Goal: Information Seeking & Learning: Find specific fact

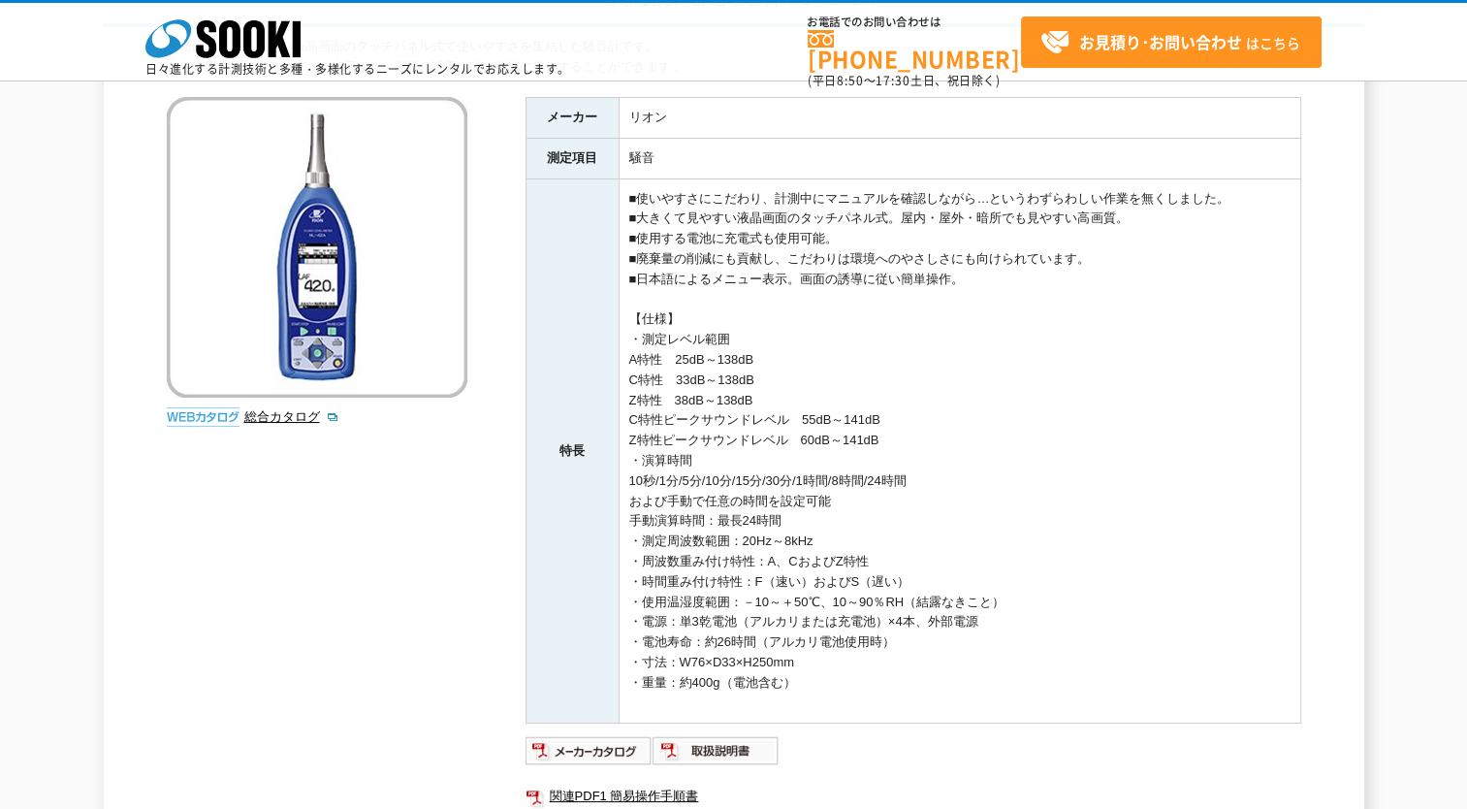
click at [733, 436] on td "■使いやすさにこだわり、計測中にマニュアルを確認しながら…というわずらわしい作業を無くしました。 ■大きくて見やすい液晶画面のタッチパネル式。屋内・屋外・暗所…" at bounding box center [960, 450] width 682 height 545
click at [800, 431] on td "■使いやすさにこだわり、計測中にマニュアルを確認しながら…というわずらわしい作業を無くしました。 ■大きくて見やすい液晶画面のタッチパネル式。屋内・屋外・暗所…" at bounding box center [960, 450] width 682 height 545
click at [838, 430] on td "■使いやすさにこだわり、計測中にマニュアルを確認しながら…というわずらわしい作業を無くしました。 ■大きくて見やすい液晶画面のタッチパネル式。屋内・屋外・暗所…" at bounding box center [960, 450] width 682 height 545
click at [872, 428] on td "■使いやすさにこだわり、計測中にマニュアルを確認しながら…というわずらわしい作業を無くしました。 ■大きくて見やすい液晶画面のタッチパネル式。屋内・屋外・暗所…" at bounding box center [960, 450] width 682 height 545
click at [896, 436] on td "■使いやすさにこだわり、計測中にマニュアルを確認しながら…というわずらわしい作業を無くしました。 ■大きくて見やすい液晶画面のタッチパネル式。屋内・屋外・暗所…" at bounding box center [960, 450] width 682 height 545
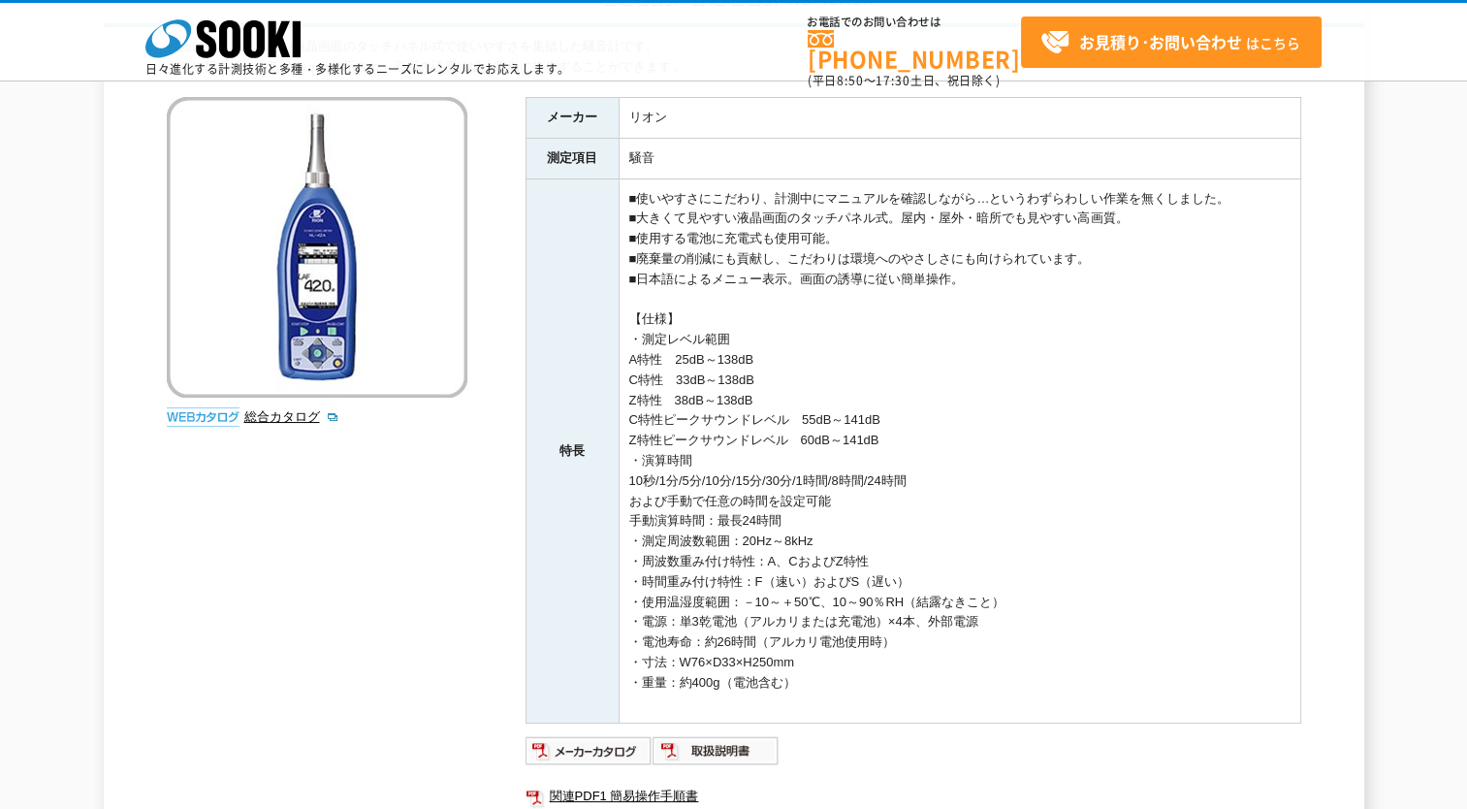
drag, startPoint x: 644, startPoint y: 338, endPoint x: 775, endPoint y: 367, distance: 133.9
click at [775, 367] on td "■使いやすさにこだわり、計測中にマニュアルを確認しながら…というわずらわしい作業を無くしました。 ■大きくて見やすい液晶画面のタッチパネル式。屋内・屋外・暗所…" at bounding box center [960, 450] width 682 height 545
click at [698, 356] on td "■使いやすさにこだわり、計測中にマニュアルを確認しながら…というわずらわしい作業を無くしました。 ■大きくて見やすい液晶画面のタッチパネル式。屋内・屋外・暗所…" at bounding box center [960, 450] width 682 height 545
click at [637, 353] on td "■使いやすさにこだわり、計測中にマニュアルを確認しながら…というわずらわしい作業を無くしました。 ■大きくて見やすい液晶画面のタッチパネル式。屋内・屋外・暗所…" at bounding box center [960, 450] width 682 height 545
drag, startPoint x: 644, startPoint y: 355, endPoint x: 900, endPoint y: 442, distance: 270.4
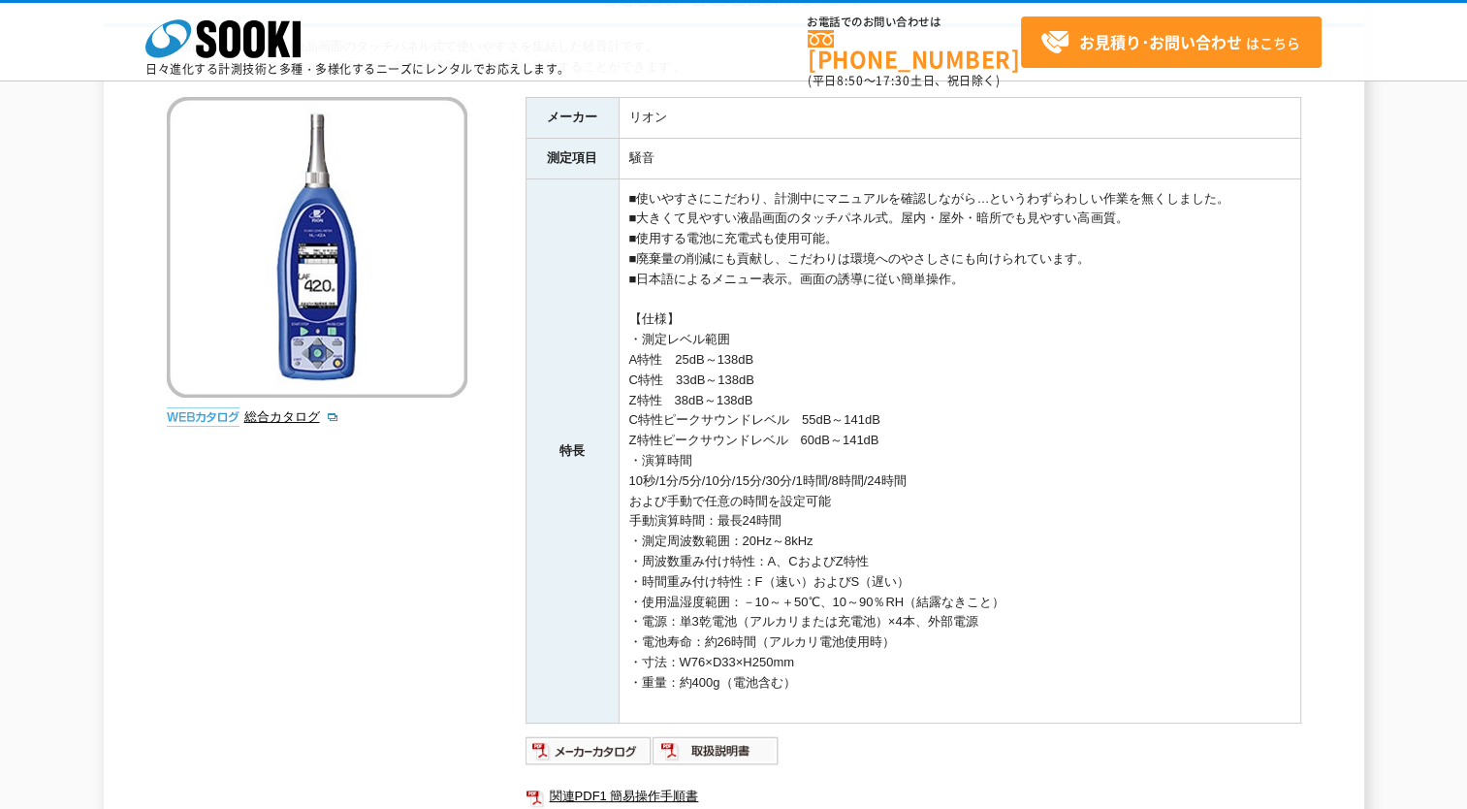
click at [900, 442] on td "■使いやすさにこだわり、計測中にマニュアルを確認しながら…というわずらわしい作業を無くしました。 ■大きくて見やすい液晶画面のタッチパネル式。屋内・屋外・暗所…" at bounding box center [960, 450] width 682 height 545
copy td "A特性　25dB～138dB C特性　33dB～138dB Z特性　38dB～138dB C特性ピークサウンドレベル　55dB～141dB Z特性ピークサウン…"
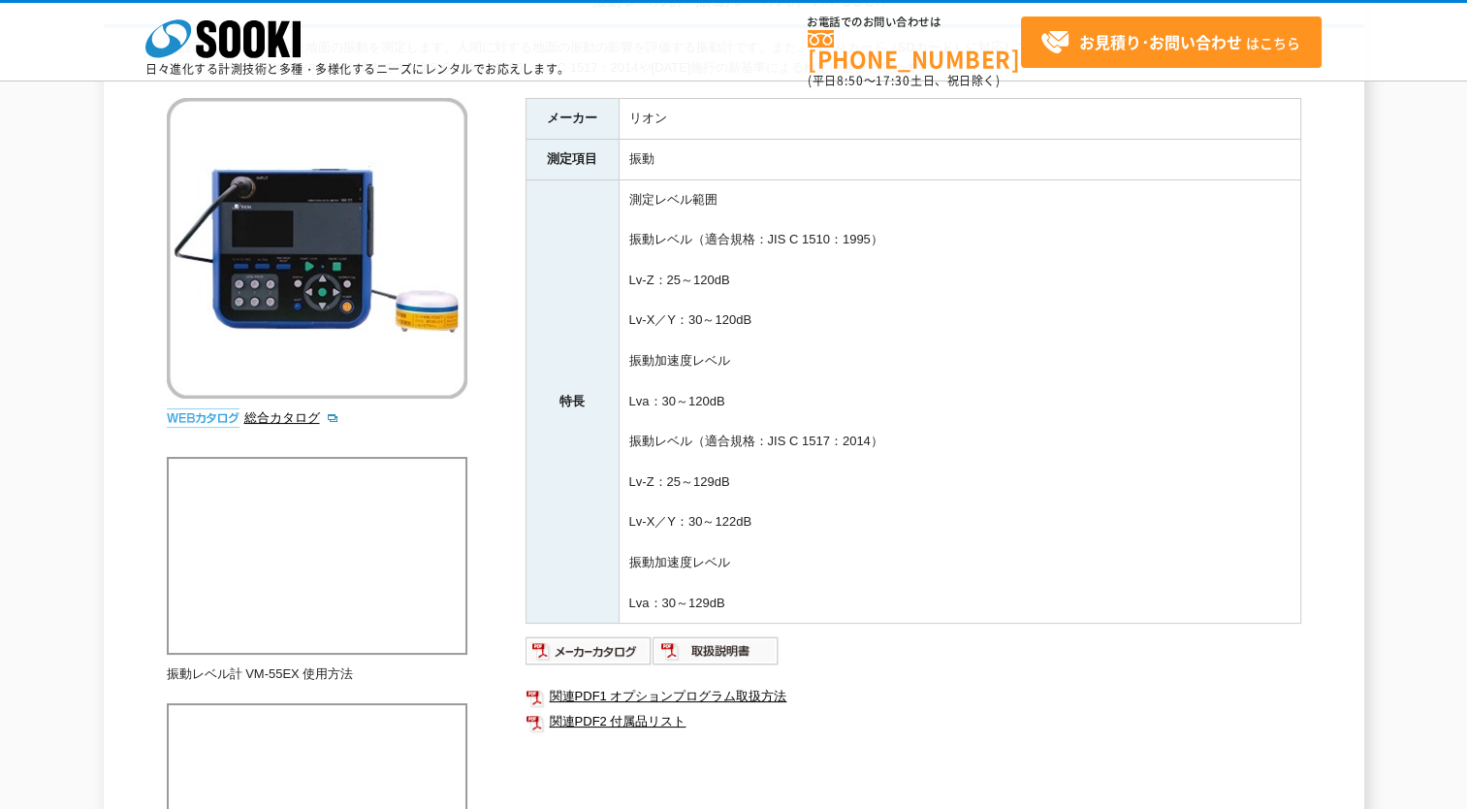
scroll to position [194, 0]
click at [763, 369] on td "測定レベル範囲 振動レベル（適合規格：JIS C 1510：1995） Lv-Z：25～120dB Lv-X／Y：30～120dB 振動加速度レベル Lva：…" at bounding box center [960, 400] width 682 height 444
click at [638, 237] on td "測定レベル範囲 振動レベル（適合規格：JIS C 1510：1995） Lv-Z：25～120dB Lv-X／Y：30～120dB 振動加速度レベル Lva：…" at bounding box center [960, 400] width 682 height 444
drag, startPoint x: 754, startPoint y: 317, endPoint x: 619, endPoint y: 276, distance: 141.7
click at [619, 276] on td "測定レベル範囲 振動レベル（適合規格：JIS C 1510：1995） Lv-Z：25～120dB Lv-X／Y：30～120dB 振動加速度レベル Lva：…" at bounding box center [960, 400] width 682 height 444
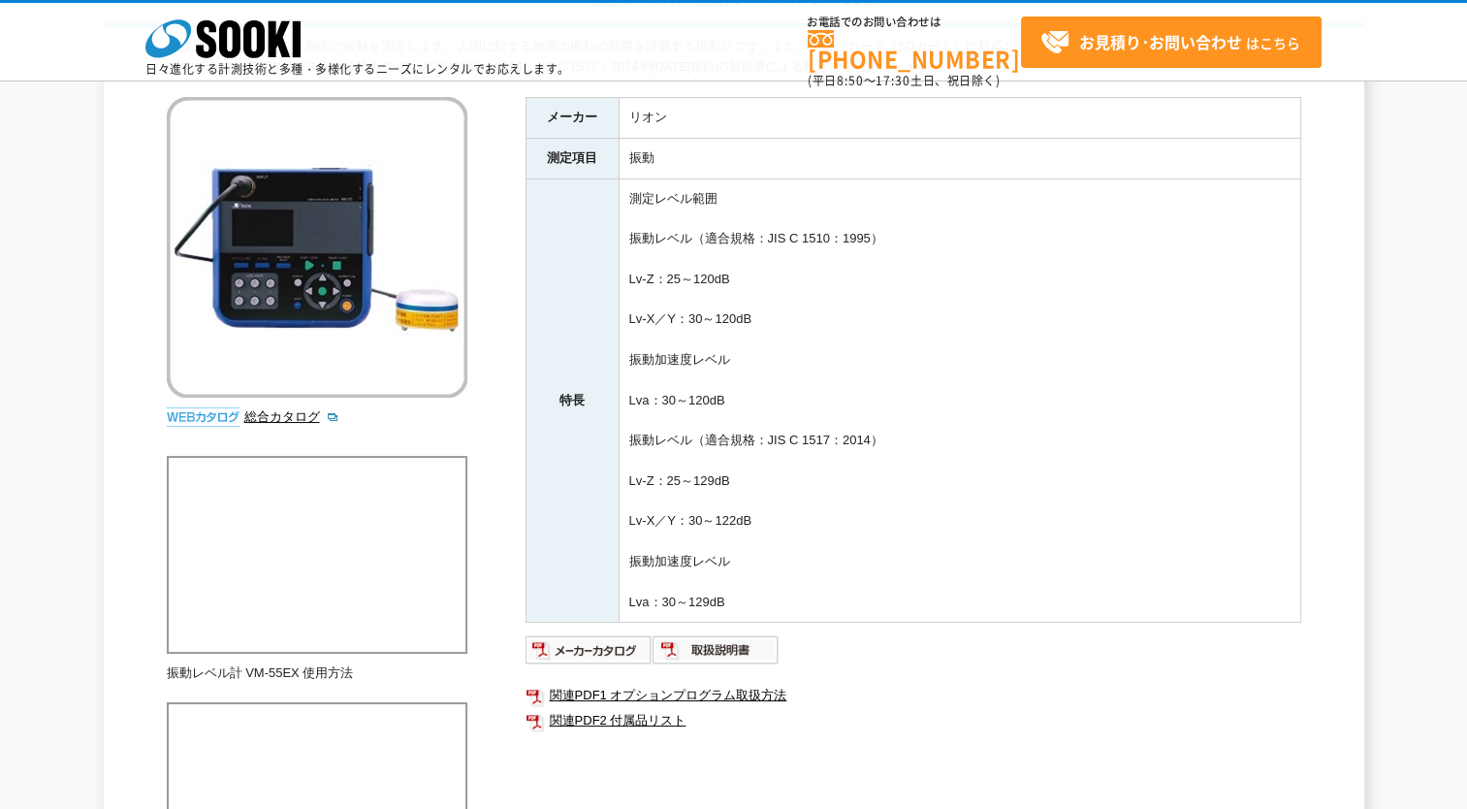
drag, startPoint x: 619, startPoint y: 276, endPoint x: 730, endPoint y: 393, distance: 161.2
click at [730, 393] on td "測定レベル範囲 振動レベル（適合規格：JIS C 1510：1995） Lv-Z：25～120dB Lv-X／Y：30～120dB 振動加速度レベル Lva：…" at bounding box center [960, 400] width 682 height 444
click at [757, 319] on td "測定レベル範囲 振動レベル（適合規格：JIS C 1510：1995） Lv-Z：25～120dB Lv-X／Y：30～120dB 振動加速度レベル Lva：…" at bounding box center [960, 400] width 682 height 444
drag, startPoint x: 754, startPoint y: 317, endPoint x: 624, endPoint y: 281, distance: 134.8
click at [624, 281] on td "測定レベル範囲 振動レベル（適合規格：JIS C 1510：1995） Lv-Z：25～120dB Lv-X／Y：30～120dB 振動加速度レベル Lva：…" at bounding box center [960, 400] width 682 height 444
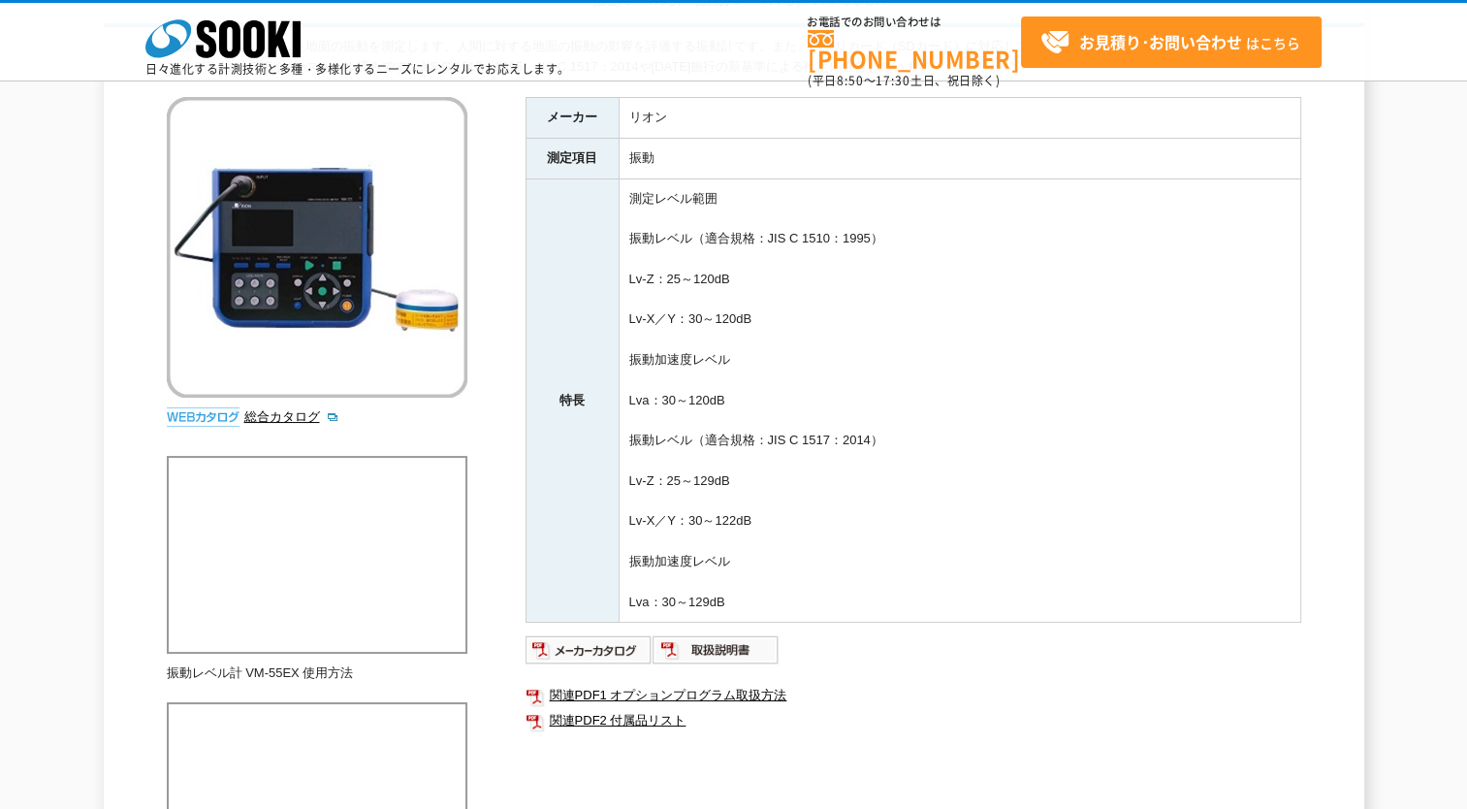
copy td "Lv-Z：25～120dB Lv-X／Y：30～120dB"
click at [840, 437] on td "測定レベル範囲 振動レベル（適合規格：JIS C 1510：1995） Lv-Z：25～120dB Lv-X／Y：30～120dB 振動加速度レベル Lva：…" at bounding box center [960, 400] width 682 height 444
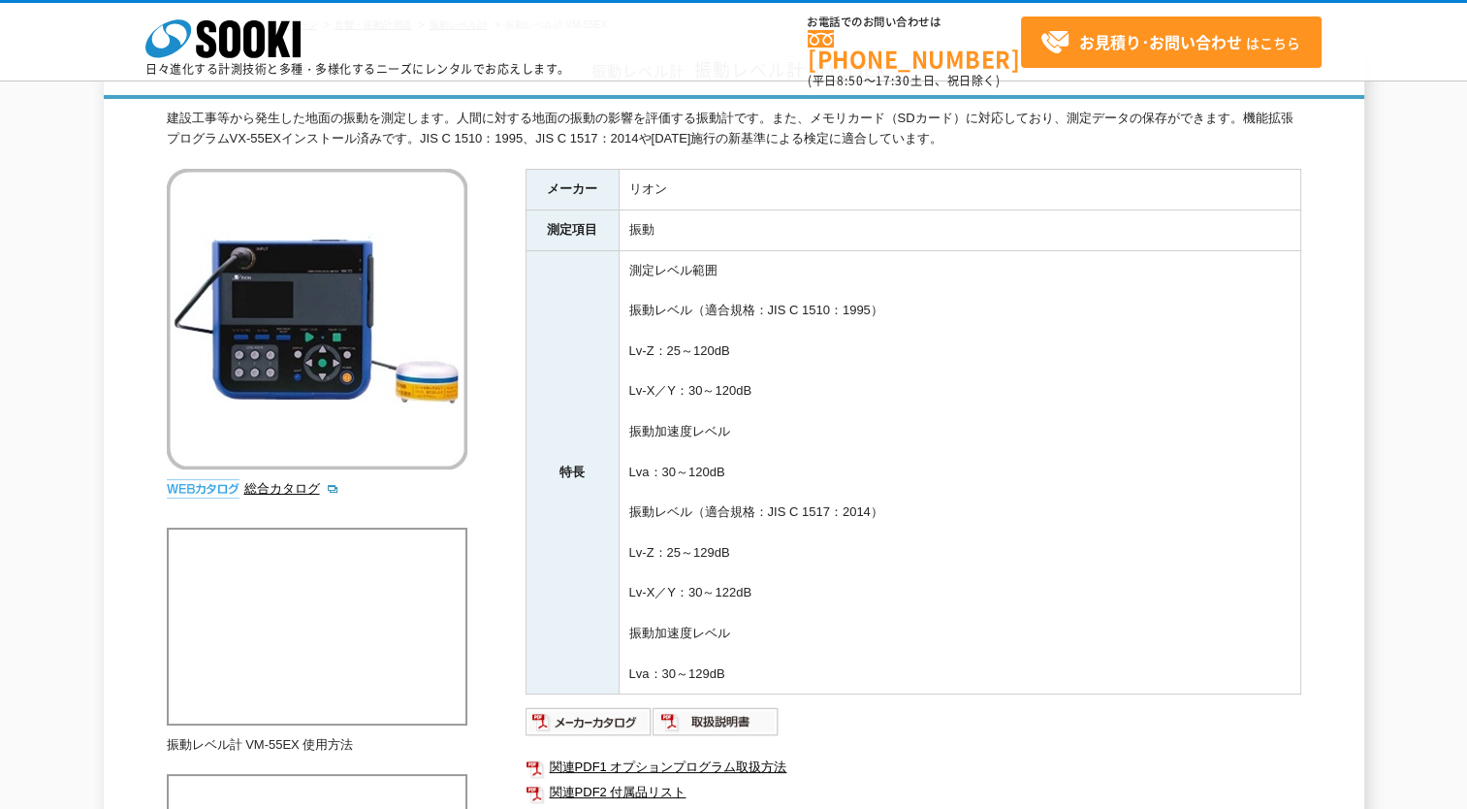
scroll to position [97, 0]
